Goal: Transaction & Acquisition: Book appointment/travel/reservation

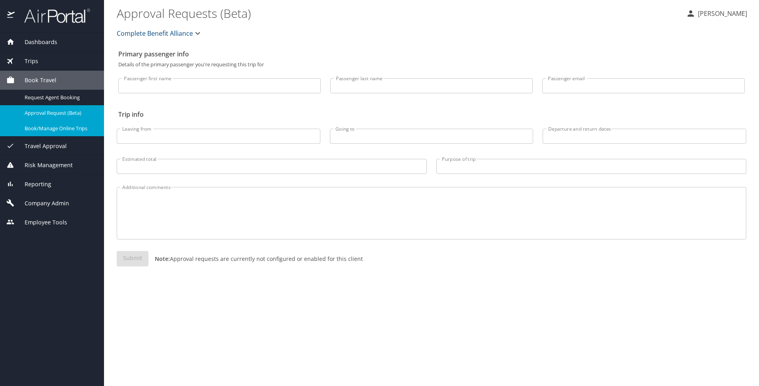
click at [68, 129] on span "Book/Manage Online Trips" at bounding box center [60, 129] width 70 height 8
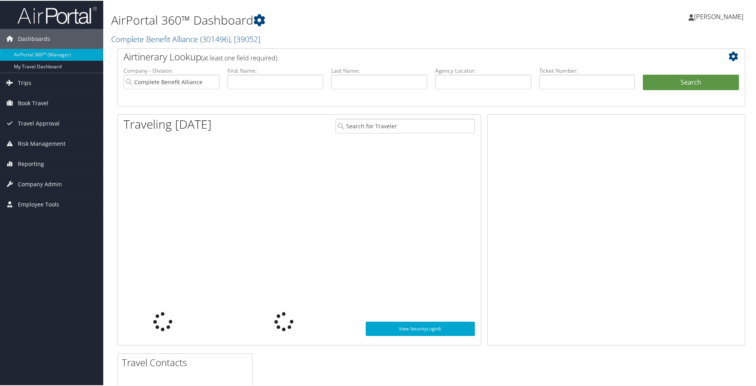
click at [713, 18] on span "[PERSON_NAME]" at bounding box center [718, 16] width 49 height 9
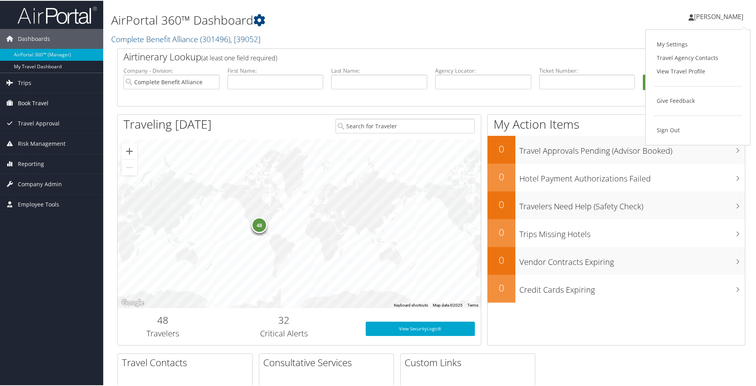
click at [39, 102] on span "Book Travel" at bounding box center [33, 103] width 31 height 20
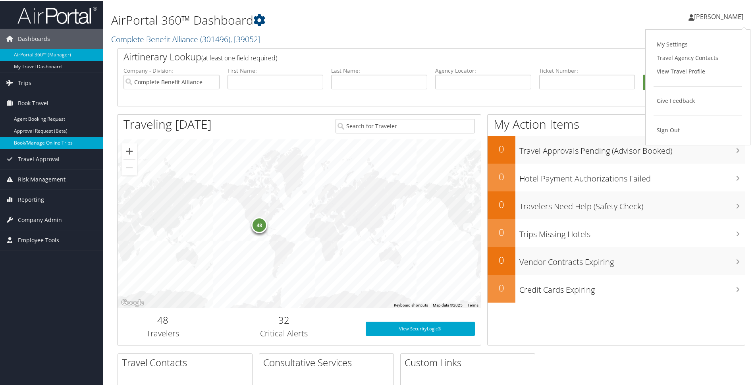
click at [30, 144] on link "Book/Manage Online Trips" at bounding box center [51, 142] width 103 height 12
